Goal: Task Accomplishment & Management: Manage account settings

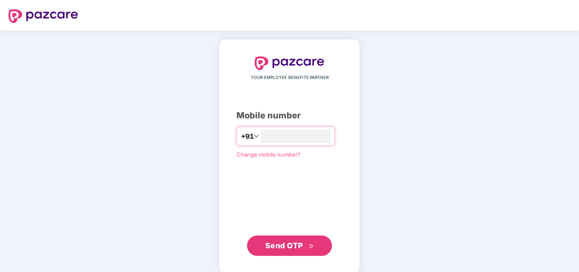
type input "**********"
click at [293, 237] on button "Send OTP" at bounding box center [289, 245] width 85 height 20
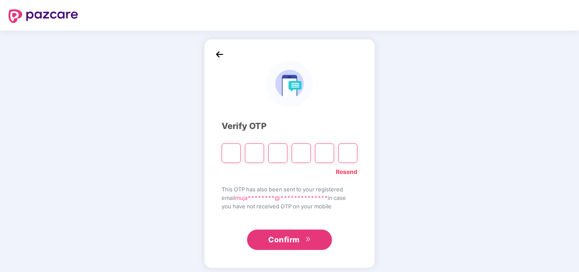
click at [231, 150] on input "Please enter verification code. Digit 1" at bounding box center [231, 153] width 19 height 20
type input "*"
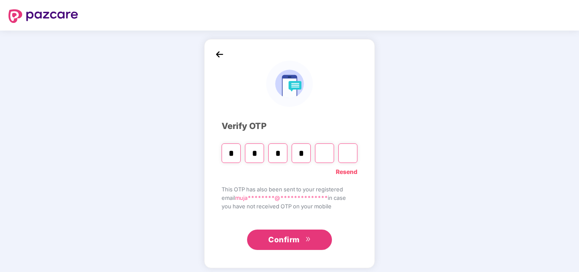
type input "*"
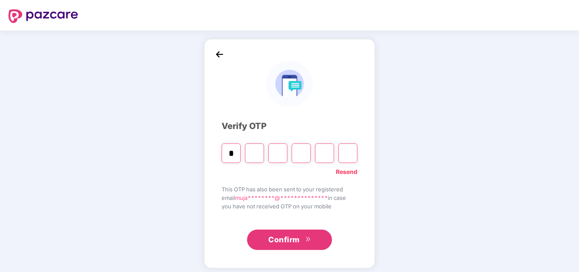
type input "*"
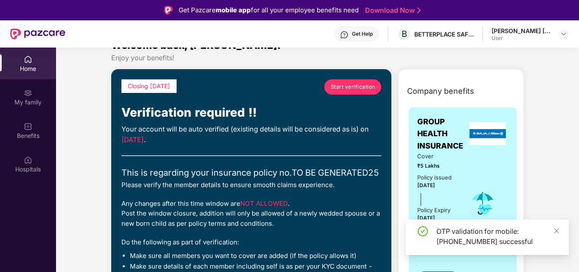
scroll to position [18, 0]
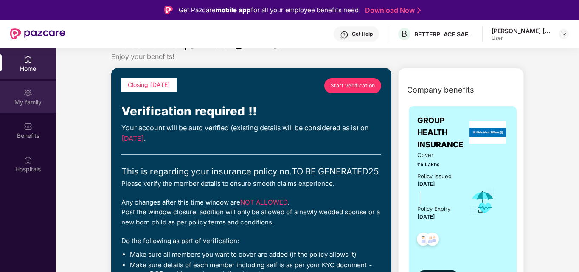
click at [26, 106] on div "My family" at bounding box center [28, 102] width 56 height 8
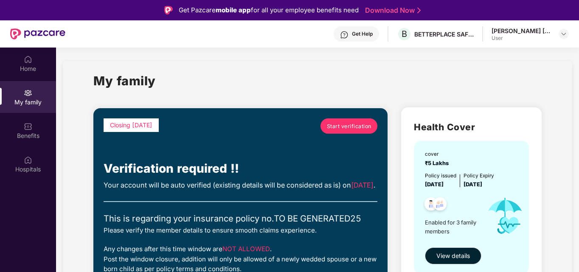
click at [350, 128] on span "Start verification" at bounding box center [349, 126] width 45 height 8
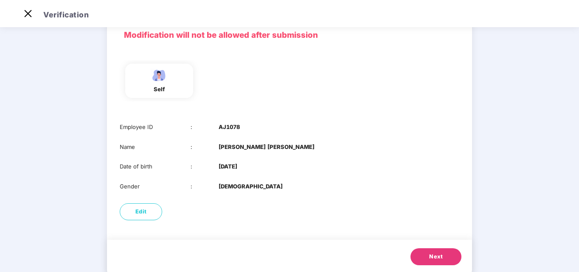
scroll to position [50, 0]
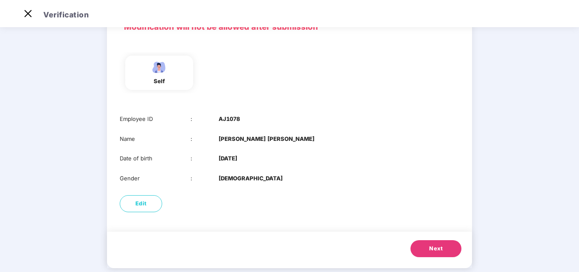
click at [438, 245] on span "Next" at bounding box center [436, 248] width 14 height 8
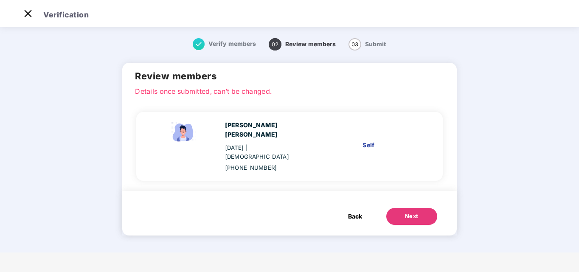
scroll to position [0, 0]
click at [405, 212] on div "Next" at bounding box center [412, 216] width 14 height 8
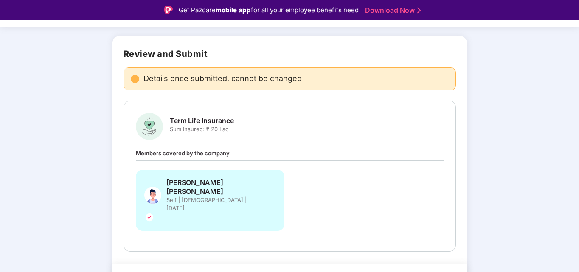
scroll to position [20, 0]
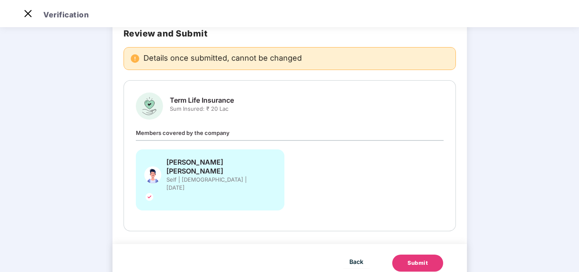
click at [423, 259] on div "Submit" at bounding box center [417, 263] width 20 height 8
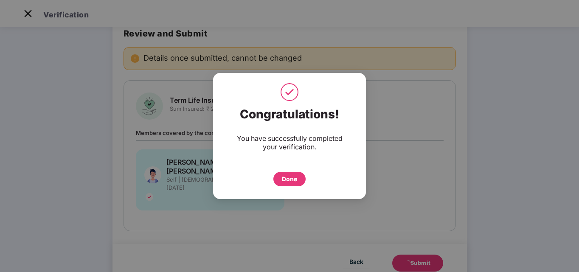
click at [288, 178] on div "Done" at bounding box center [289, 178] width 15 height 9
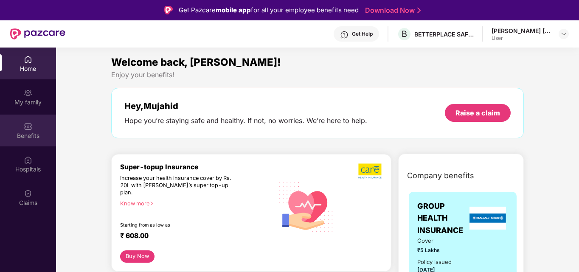
click at [42, 140] on div "Benefits" at bounding box center [28, 136] width 56 height 8
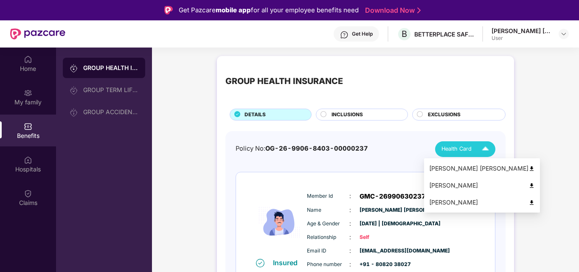
click at [476, 146] on div "Health Card" at bounding box center [466, 149] width 51 height 15
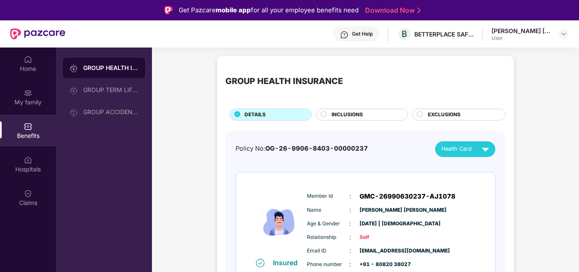
click at [38, 95] on div "My family" at bounding box center [28, 97] width 56 height 32
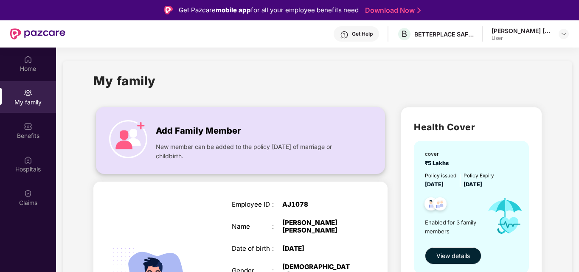
scroll to position [13, 0]
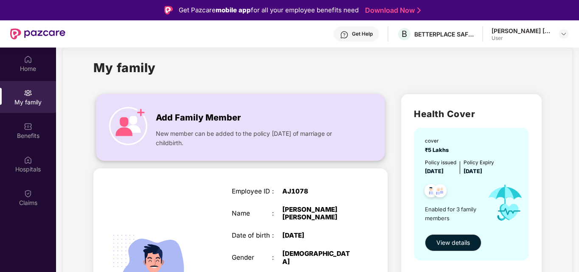
click at [285, 141] on span "New member can be added to the policy [DATE] of marriage or childbirth." at bounding box center [254, 138] width 197 height 19
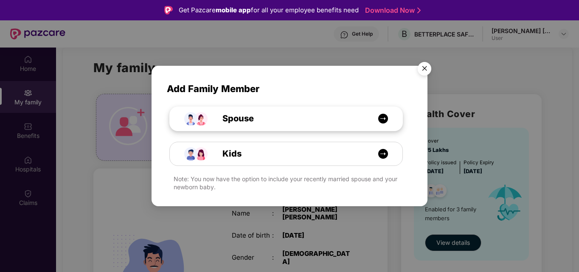
click at [365, 121] on div "Spouse" at bounding box center [290, 118] width 174 height 13
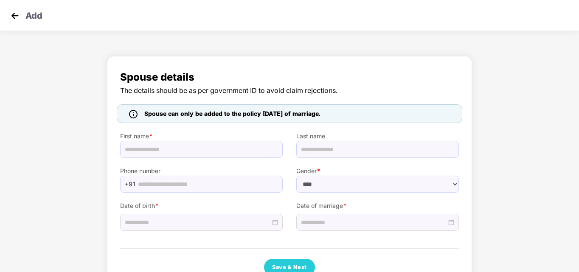
select select "******"
click at [182, 149] on input "text" at bounding box center [201, 149] width 163 height 17
type input "*****"
click at [318, 151] on input "text" at bounding box center [377, 149] width 163 height 17
type input "******"
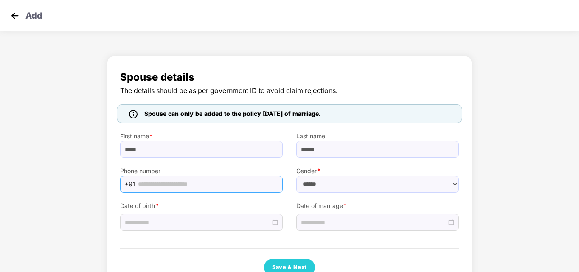
click at [211, 177] on span "+91" at bounding box center [201, 184] width 163 height 17
click at [207, 188] on input "text" at bounding box center [208, 184] width 140 height 13
type input "**********"
click at [280, 223] on div at bounding box center [201, 222] width 163 height 17
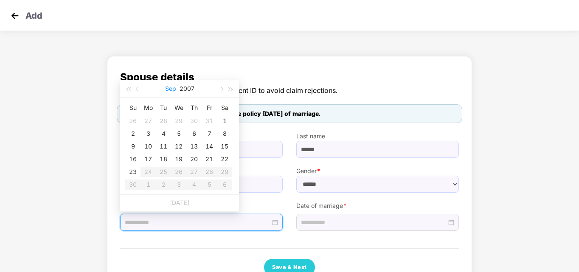
type input "**********"
click at [188, 89] on button "2007" at bounding box center [186, 88] width 15 height 17
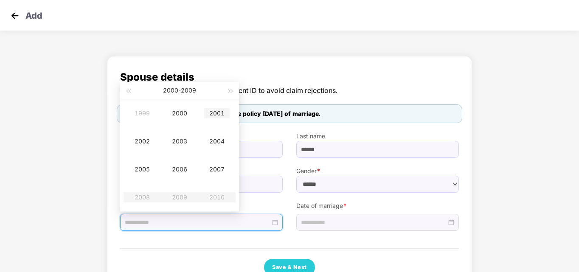
type input "**********"
click at [228, 88] on button "button" at bounding box center [230, 90] width 9 height 17
click at [127, 93] on button "button" at bounding box center [127, 90] width 9 height 17
type input "**********"
click at [130, 90] on span "button" at bounding box center [128, 91] width 4 height 4
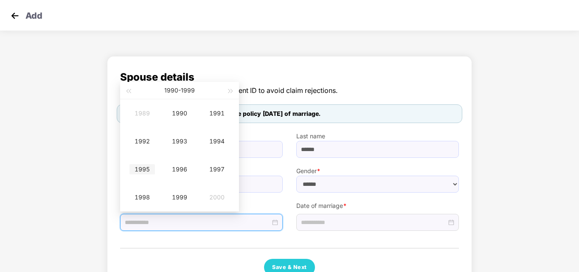
type input "**********"
click at [152, 171] on div "1995" at bounding box center [141, 169] width 25 height 10
type input "**********"
click at [184, 177] on td "Aug" at bounding box center [179, 169] width 37 height 28
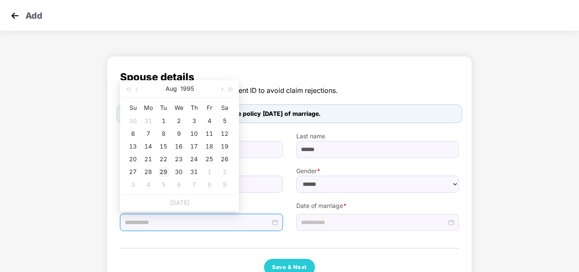
type input "**********"
click at [163, 172] on div "29" at bounding box center [163, 172] width 10 height 10
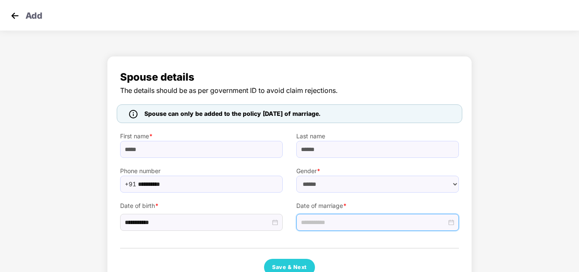
click at [394, 221] on input at bounding box center [374, 222] width 146 height 9
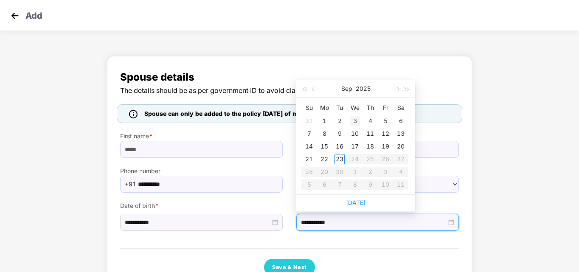
type input "**********"
click at [364, 86] on button "2025" at bounding box center [363, 88] width 15 height 17
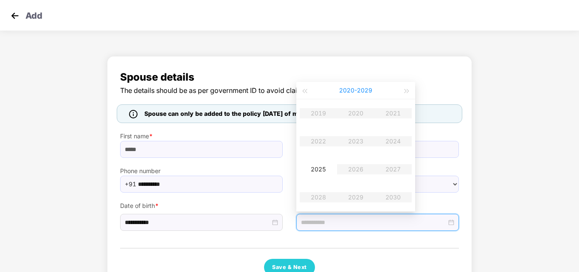
click at [348, 93] on button "[DATE] - [DATE]" at bounding box center [355, 90] width 33 height 17
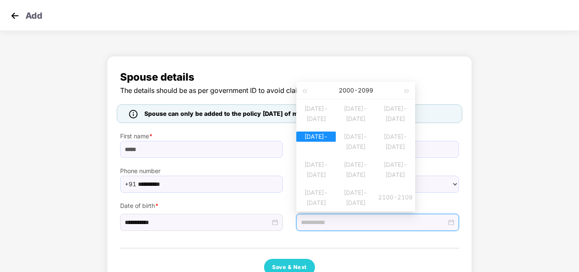
type input "**********"
click at [306, 139] on div "[DATE]-[DATE]" at bounding box center [315, 137] width 39 height 10
type input "**********"
click at [353, 143] on table "2019 2020 2021 2022 2023 2024 2025 2026 2027 2028 2029 2030" at bounding box center [356, 155] width 112 height 112
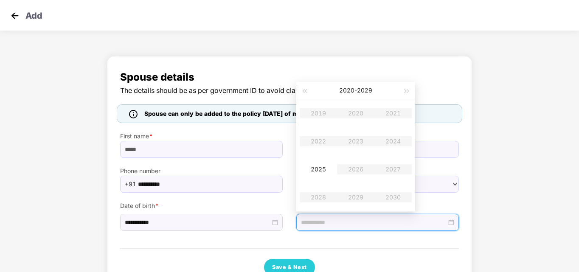
click at [353, 143] on table "2019 2020 2021 2022 2023 2024 2025 2026 2027 2028 2029 2030" at bounding box center [356, 155] width 112 height 112
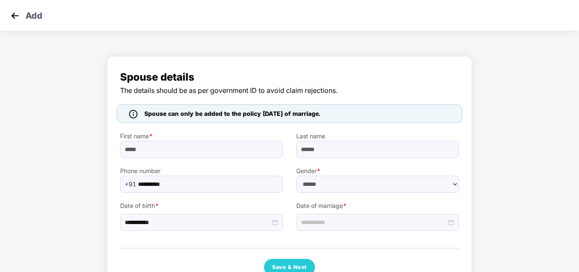
click at [60, 107] on div "**********" at bounding box center [289, 175] width 579 height 246
click at [15, 15] on img at bounding box center [14, 15] width 13 height 13
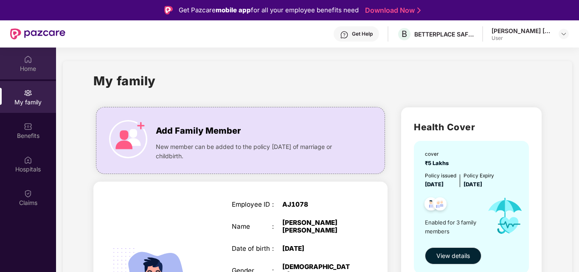
click at [29, 65] on div "Home" at bounding box center [28, 68] width 56 height 8
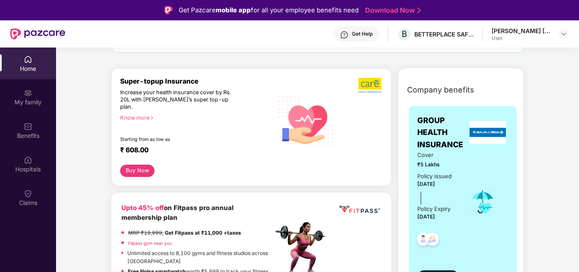
scroll to position [32, 0]
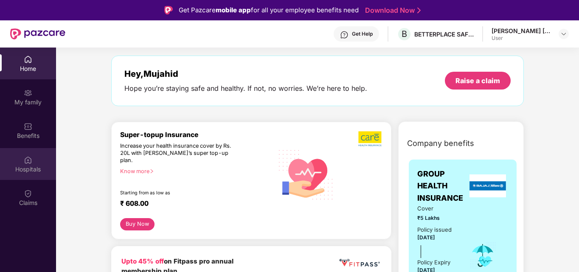
click at [34, 164] on div "Hospitals" at bounding box center [28, 164] width 56 height 32
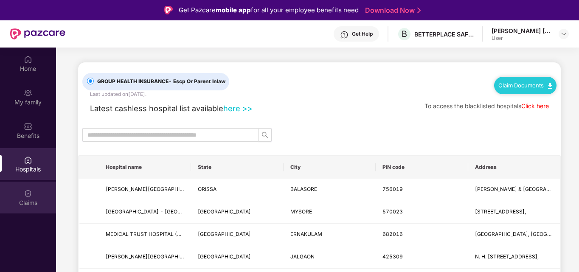
click at [26, 202] on div "Claims" at bounding box center [28, 203] width 56 height 8
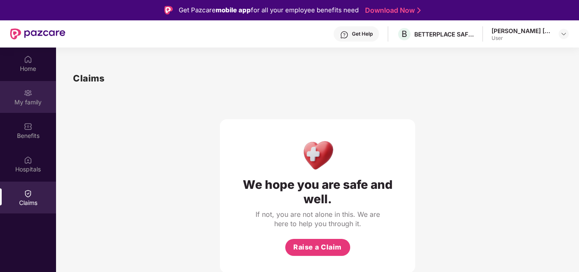
click at [36, 104] on div "My family" at bounding box center [28, 102] width 56 height 8
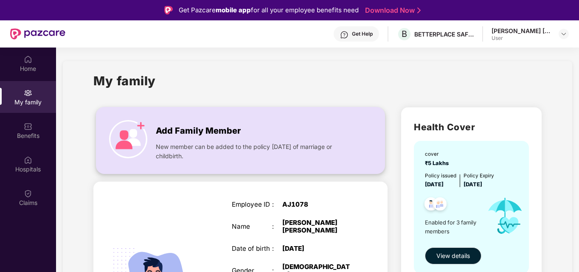
click at [216, 144] on span "New member can be added to the policy [DATE] of marriage or childbirth." at bounding box center [254, 151] width 197 height 19
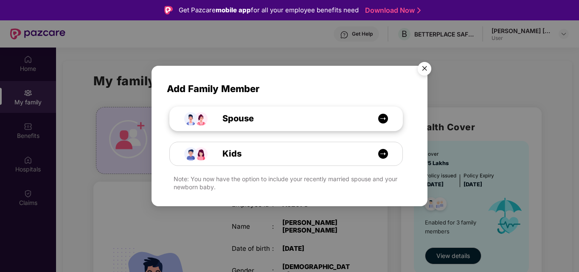
click at [285, 123] on div "Spouse" at bounding box center [290, 118] width 174 height 13
select select "****"
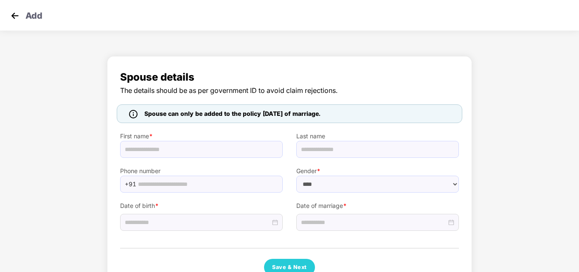
click at [11, 15] on img at bounding box center [14, 15] width 13 height 13
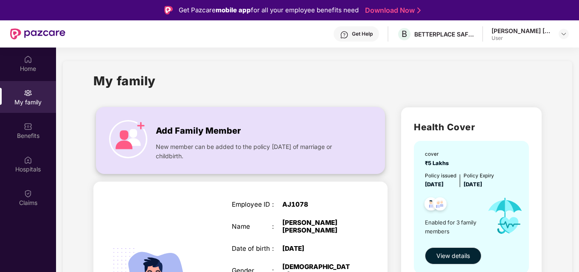
click at [192, 150] on span "New member can be added to the policy [DATE] of marriage or childbirth." at bounding box center [254, 151] width 197 height 19
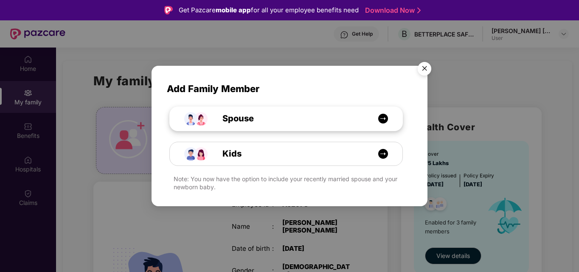
click at [295, 121] on div "Spouse" at bounding box center [290, 118] width 174 height 13
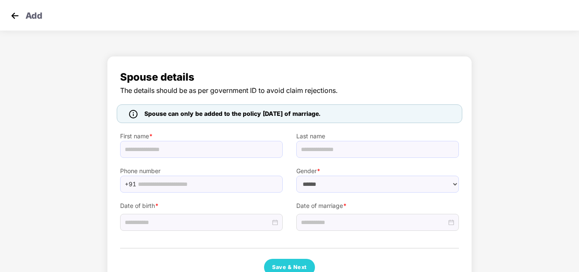
click at [10, 15] on img at bounding box center [14, 15] width 13 height 13
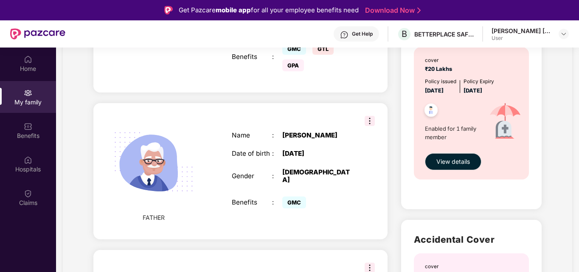
scroll to position [297, 0]
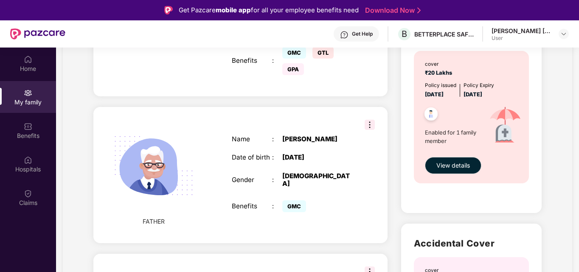
click at [369, 120] on img at bounding box center [370, 125] width 10 height 10
click at [294, 154] on div "[DATE]" at bounding box center [317, 158] width 71 height 8
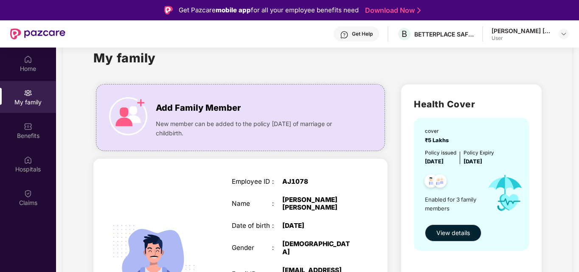
scroll to position [21, 0]
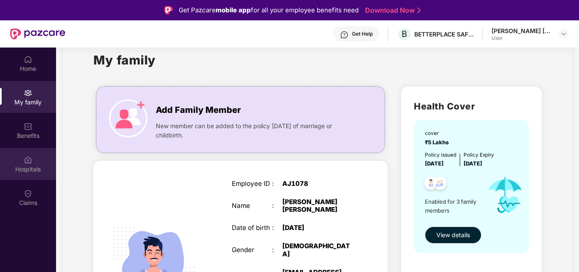
click at [28, 163] on img at bounding box center [28, 160] width 8 height 8
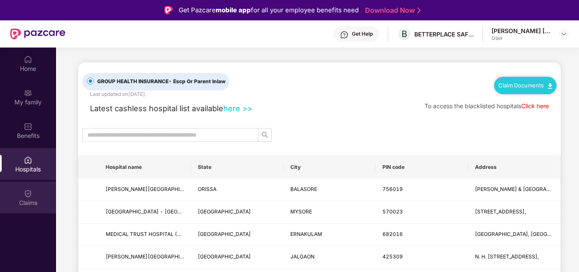
click at [26, 186] on div "Claims" at bounding box center [28, 198] width 56 height 32
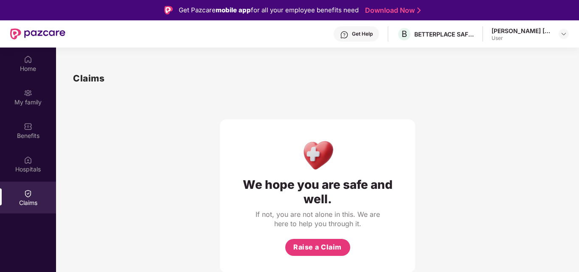
scroll to position [48, 0]
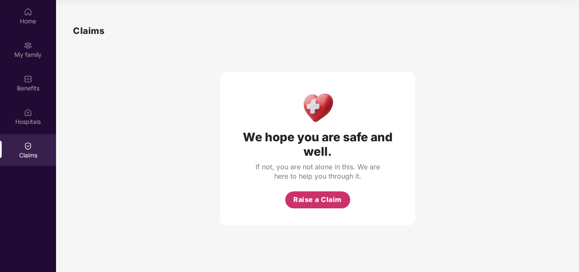
click at [308, 195] on span "Raise a Claim" at bounding box center [317, 199] width 48 height 11
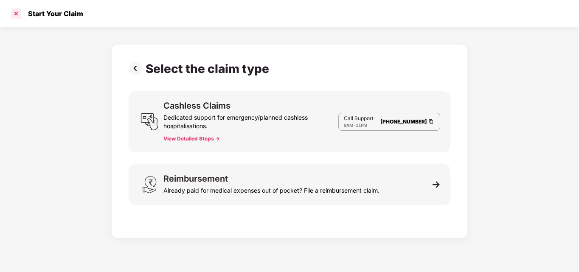
click at [12, 10] on div at bounding box center [16, 14] width 14 height 14
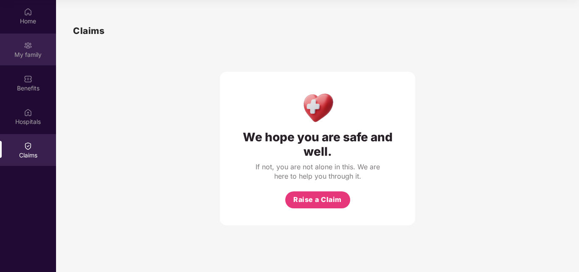
click at [42, 52] on div "My family" at bounding box center [28, 54] width 56 height 8
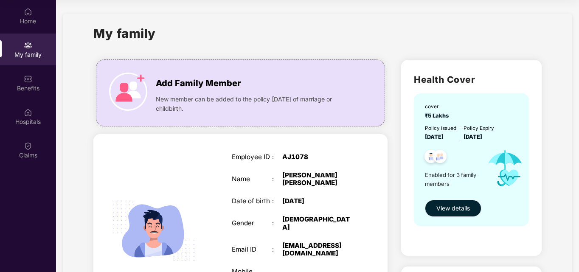
scroll to position [0, 0]
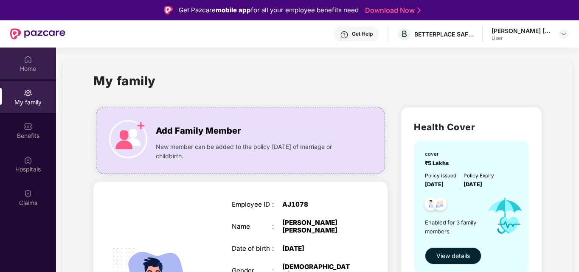
click at [25, 51] on div "Home" at bounding box center [28, 64] width 56 height 32
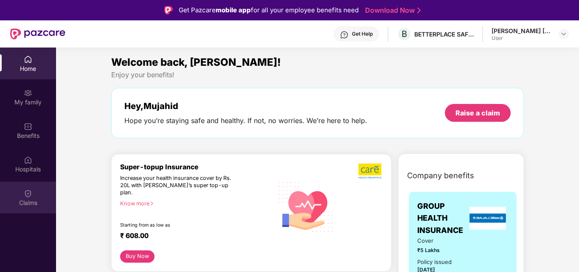
click at [34, 197] on div "Claims" at bounding box center [28, 198] width 56 height 32
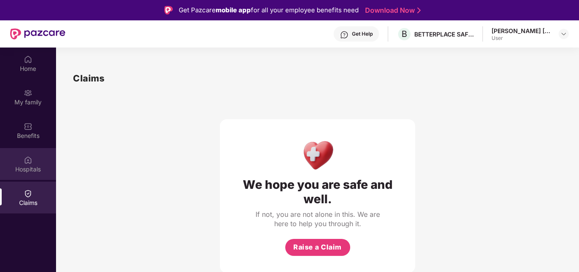
click at [32, 158] on div "Hospitals" at bounding box center [28, 164] width 56 height 32
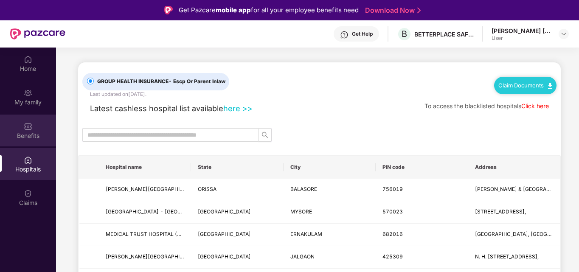
click at [32, 133] on div "Benefits" at bounding box center [28, 136] width 56 height 8
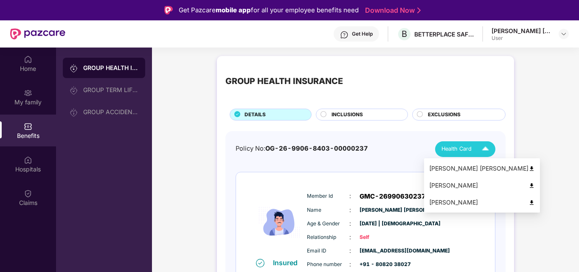
click at [452, 143] on div "Health Card" at bounding box center [466, 149] width 51 height 15
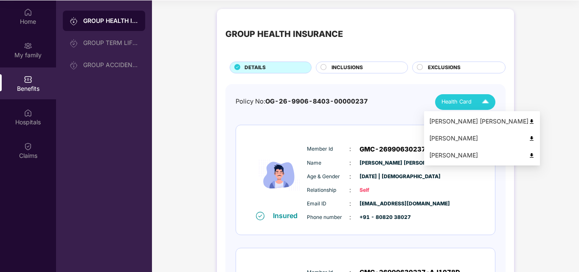
scroll to position [45, 0]
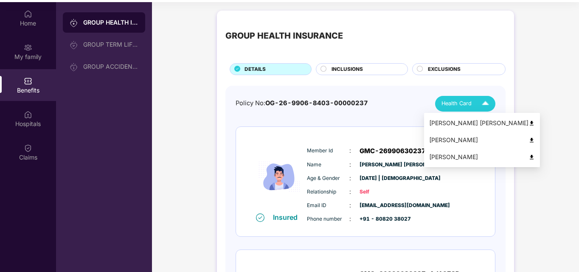
click at [461, 127] on div "[PERSON_NAME] [PERSON_NAME]" at bounding box center [482, 122] width 106 height 9
click at [461, 101] on span "Health Card" at bounding box center [456, 103] width 30 height 8
click at [472, 143] on div "[PERSON_NAME]" at bounding box center [482, 139] width 106 height 9
click at [460, 104] on span "Health Card" at bounding box center [456, 103] width 30 height 8
click at [459, 153] on div "[PERSON_NAME]" at bounding box center [482, 156] width 106 height 9
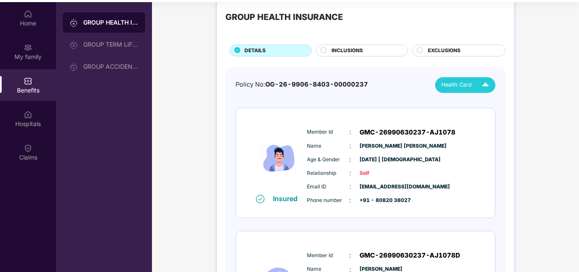
scroll to position [0, 0]
